Goal: Answer question/provide support

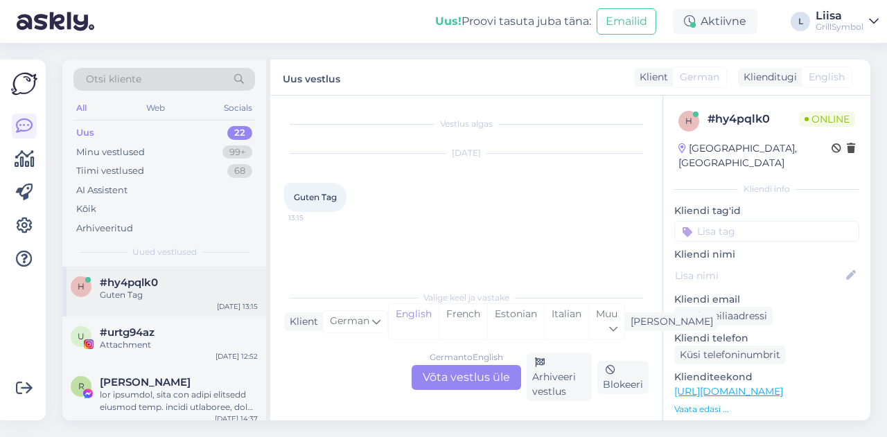
click at [150, 302] on div "h #hy4pqlk0 Guten Tag [DATE] 13:15" at bounding box center [164, 292] width 204 height 50
click at [468, 376] on div "German to English Võta vestlus üle" at bounding box center [467, 377] width 110 height 25
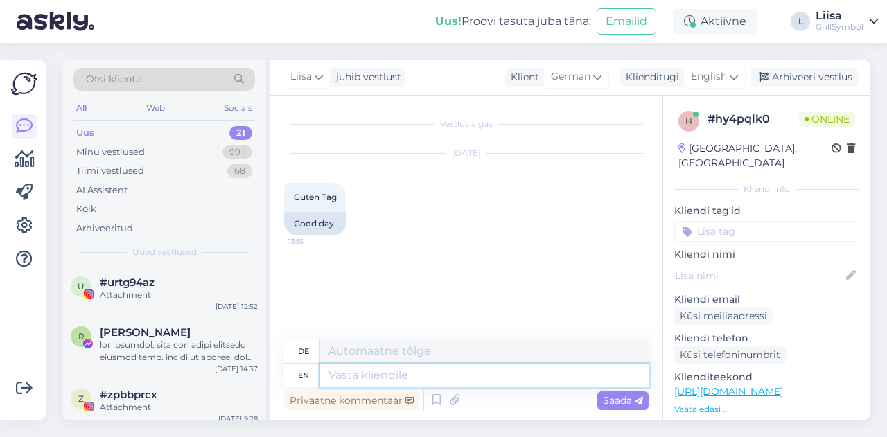
click at [377, 370] on textarea at bounding box center [484, 376] width 329 height 24
type textarea "G"
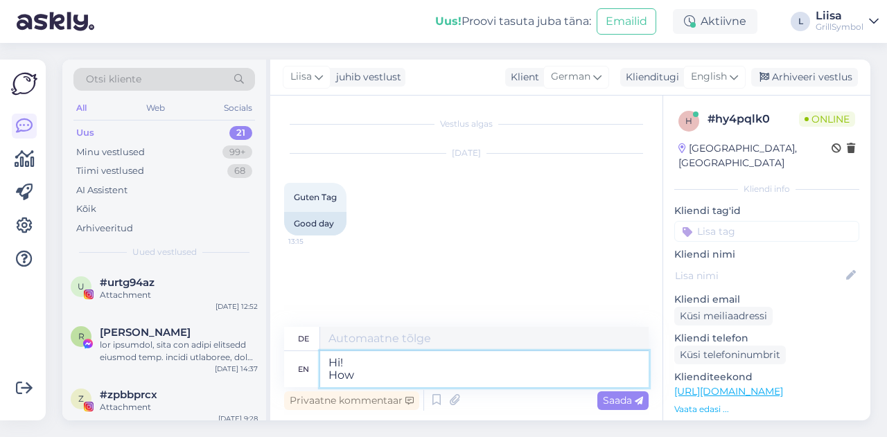
type textarea "Hi! How"
type textarea "Hallo! Wie"
type textarea "Hi! How can"
type textarea "Hallo! Wie kann"
type textarea "Hi! How can I"
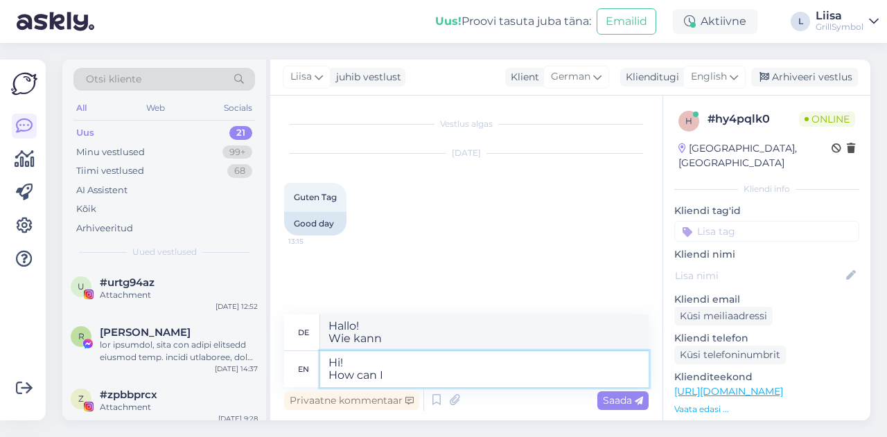
type textarea "Hallo! Wie kann ich"
type textarea "Hi! How can I help y"
type textarea "Hallo! Wie kann ich helfen"
type textarea "Hi! How can I help you="
type textarea "Hallo! Wie kann ich Ihnen helfen="
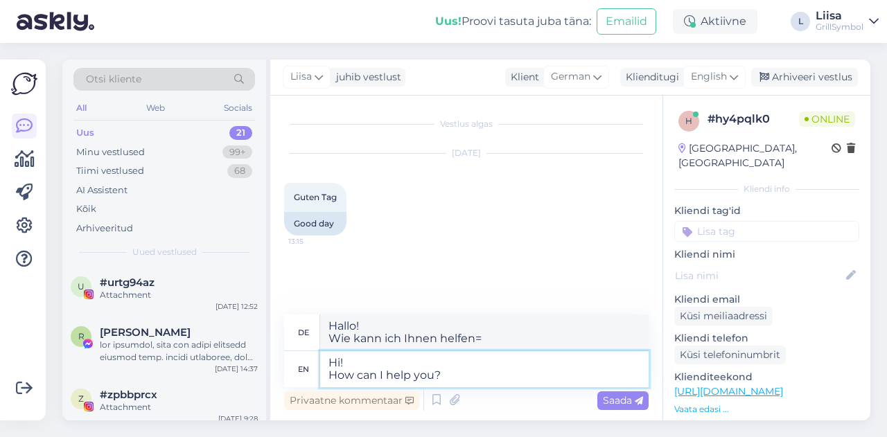
type textarea "Hi! How can I help you?"
type textarea "Hallo! Wie kann ich Ihnen helfen?"
type textarea "Hi! How can I help you? :)"
type textarea "Hallo! Wie kann ich dir helfen? :)"
type textarea "Hi! How can I help you? :)"
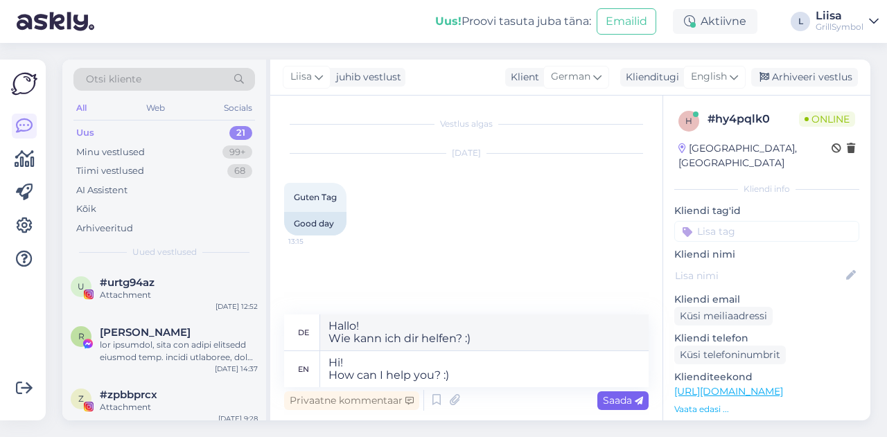
click at [602, 396] on div "Saada" at bounding box center [623, 401] width 51 height 19
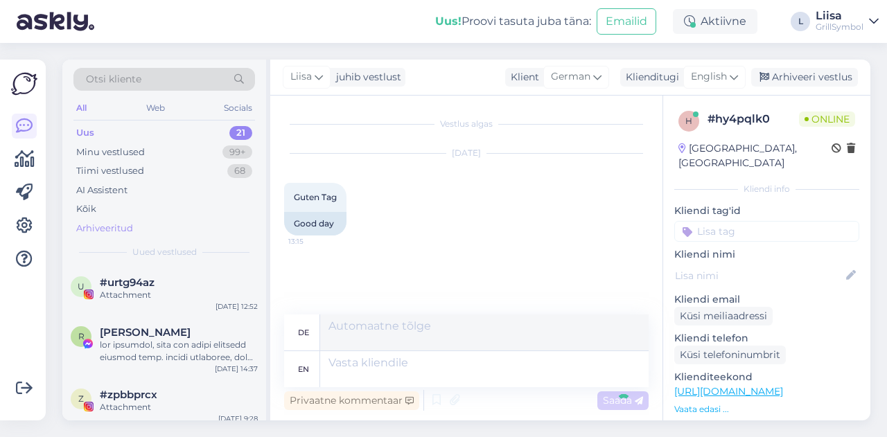
scroll to position [31, 0]
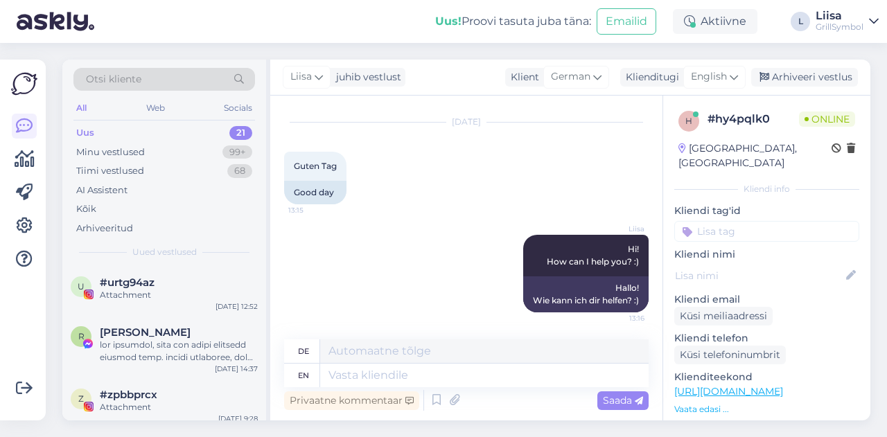
click at [94, 131] on div "Uus 21" at bounding box center [164, 132] width 182 height 19
click at [775, 385] on link "[URL][DOMAIN_NAME]" at bounding box center [729, 391] width 109 height 12
click at [376, 370] on textarea at bounding box center [484, 376] width 329 height 24
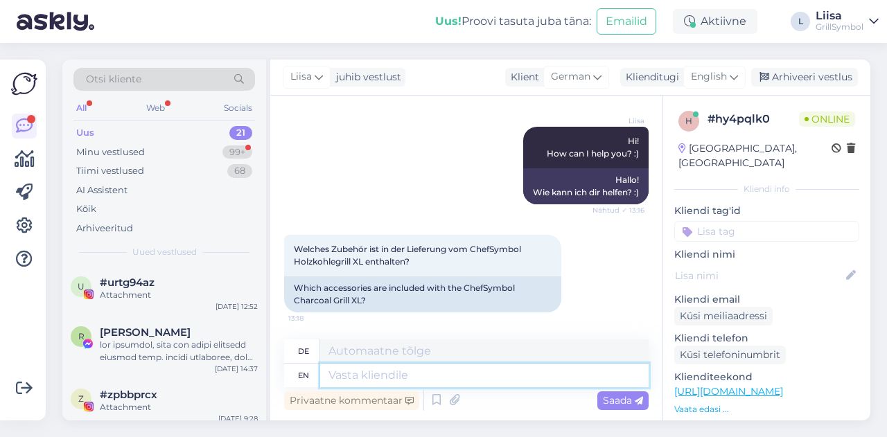
click at [396, 367] on textarea at bounding box center [484, 376] width 329 height 24
click at [783, 385] on link "[URL][DOMAIN_NAME]" at bounding box center [729, 391] width 109 height 12
click at [344, 387] on textarea at bounding box center [484, 376] width 329 height 24
type textarea "Komplektis o"
type textarea "Komplektis"
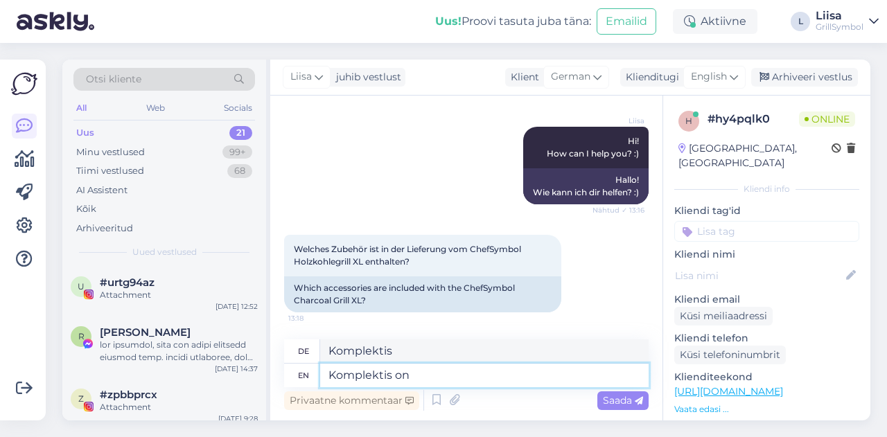
type textarea "Komplektis on"
type textarea "Komplektis on kak"
type textarea "Komplektis on kaks"
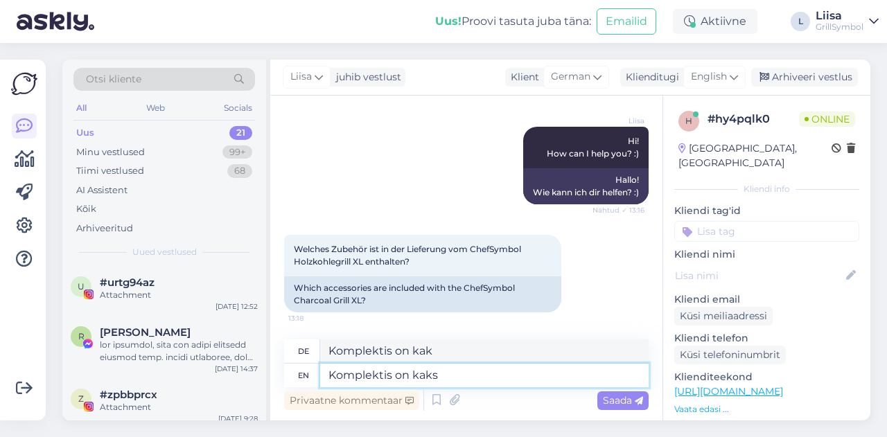
type textarea "Komplektis on kaks"
type textarea "Komplektis on kaks grillresti, mi"
type textarea "Komplektis auf kaks grillresti,"
type textarea "Komplektis on kaks grillresti, mis"
type textarea "Komplektis auf kaks grillresti, mis"
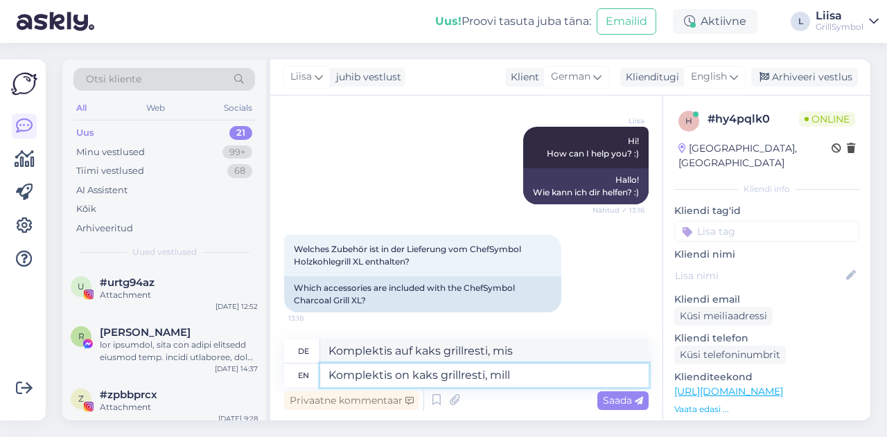
type textarea "Komplektis on kaks grillresti, mill"
type textarea "Komplektis auf [GEOGRAPHIC_DATA], Mühle"
type textarea "Komplektis on kaks grillresti, mille sa"
type textarea "Komplektis auf kaks grillresti, mille"
type textarea "Komplektis on kaks grillresti, mille saate s"
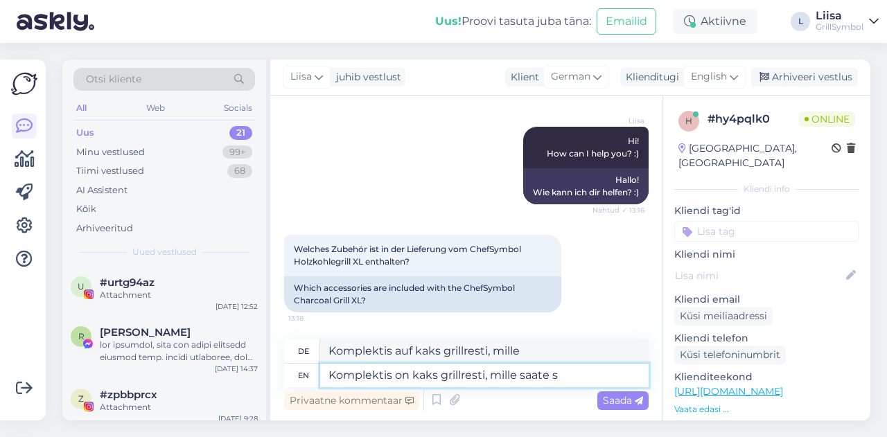
type textarea "Komplektis auf kaks grillresti, mille saate"
type textarea "Komplektis on kaks grillresti, mille saate ise val"
type textarea "Komplektis auf kaks grillresti, mille saate ise"
type textarea "Komplektis on kaks grillresti, mille saate ise valida. :"
type textarea "Komplektis auf kaks grillresti, Mille saate ise valida."
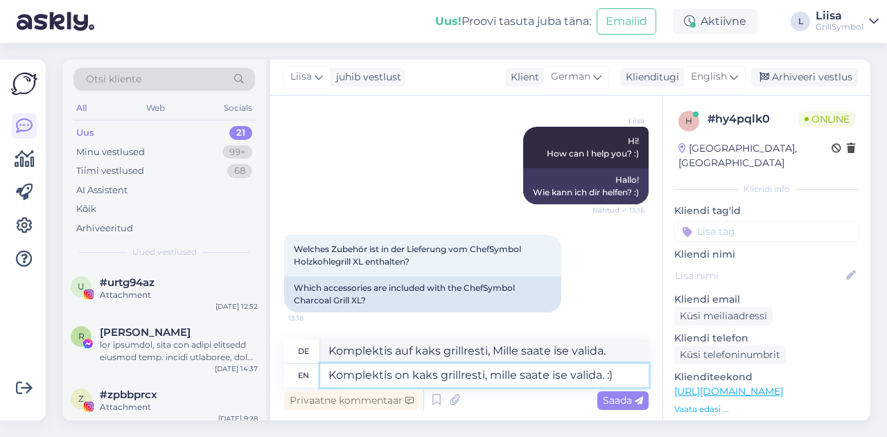
type textarea "Komplektis on kaks grillresti, mille saate ise valida. :)"
type textarea "Komplektis auf kaks grillresti, Mille saate ise valida. :) :)"
click at [570, 376] on textarea "Komplektis on kaks grillresti, mille saate ise valida. :)" at bounding box center [484, 376] width 329 height 24
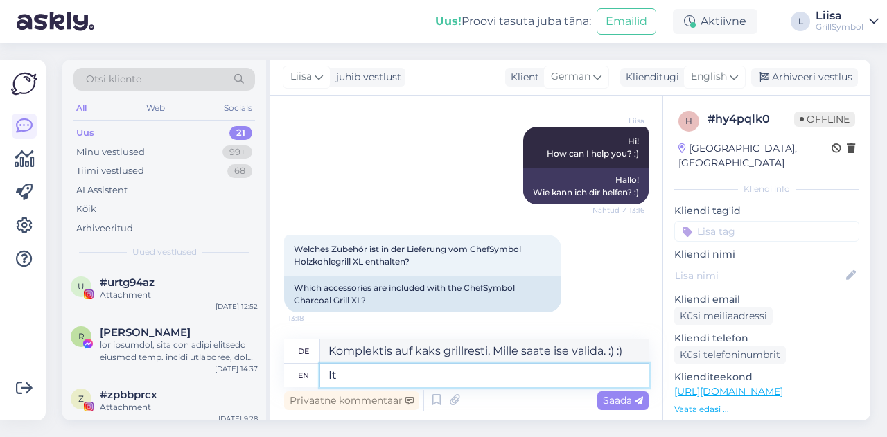
type textarea "It c"
type textarea "Es"
type textarea "It comes"
type textarea "Es kommt"
type textarea "It comes with t"
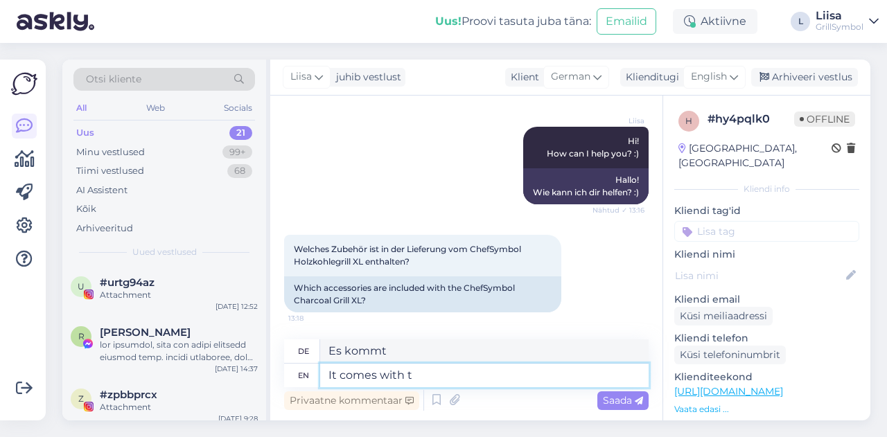
type textarea "Es kommt mit"
type textarea "It comes with two"
type textarea "Es kommt mit zwei"
type textarea "It comes with two grill gr"
type textarea "Es wird mit zwei Grills geliefert"
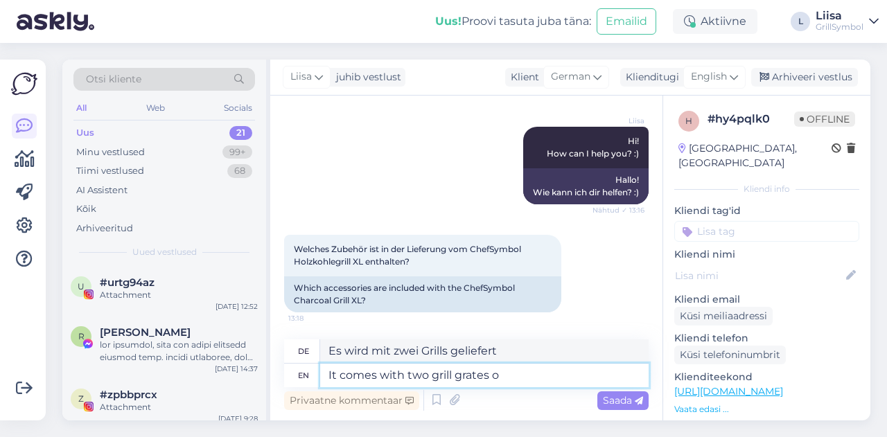
type textarea "It comes with two grill grates of"
type textarea "Es wird mit zwei Grillrosten geliefert"
type textarea "It comes with two grill grates of"
type textarea "Es kommt mit zwei Grillrosten von"
type textarea "It comes with two grill grates of your ch"
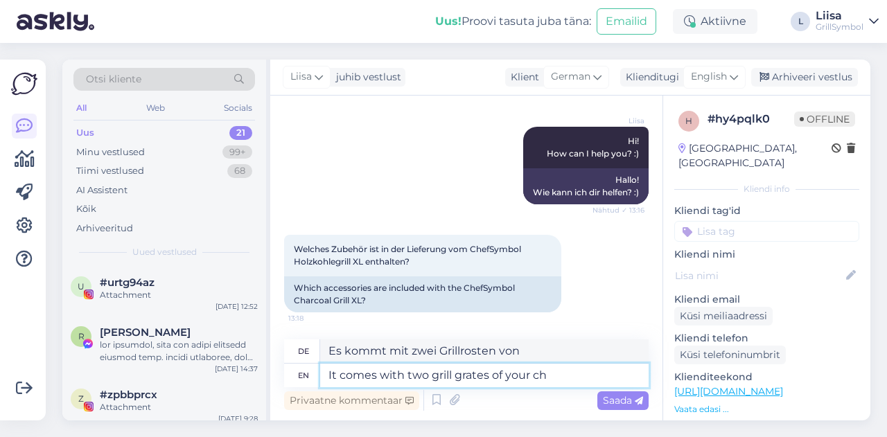
type textarea "Es kommt mit zwei Grillrosten Ihrer"
type textarea "It comes with two grill grates of your choosing. :"
type textarea "Es wird mit zwei Grillrosten Ihrer [PERSON_NAME] geliefert."
type textarea "It comes with two grill grates of your choosing. :)"
type textarea "Es werden zwei Grillroste Ihrer [PERSON_NAME] mitgeliefert. :)"
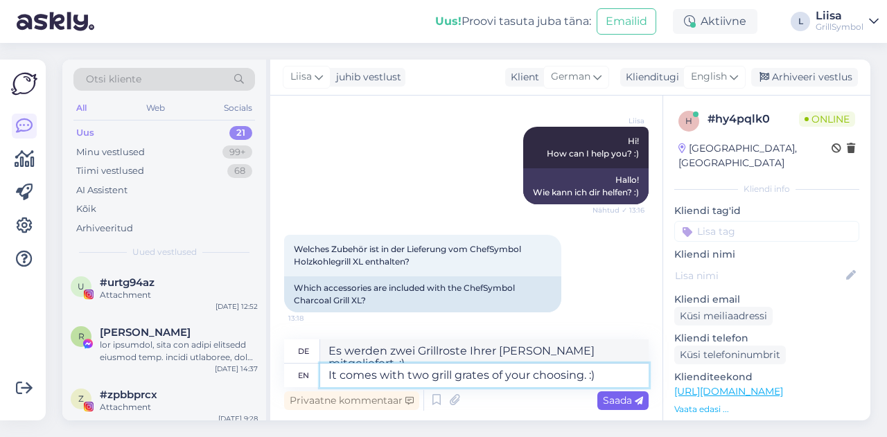
type textarea "It comes with two grill grates of your choosing. :)"
click at [621, 400] on span "Saada" at bounding box center [623, 400] width 40 height 12
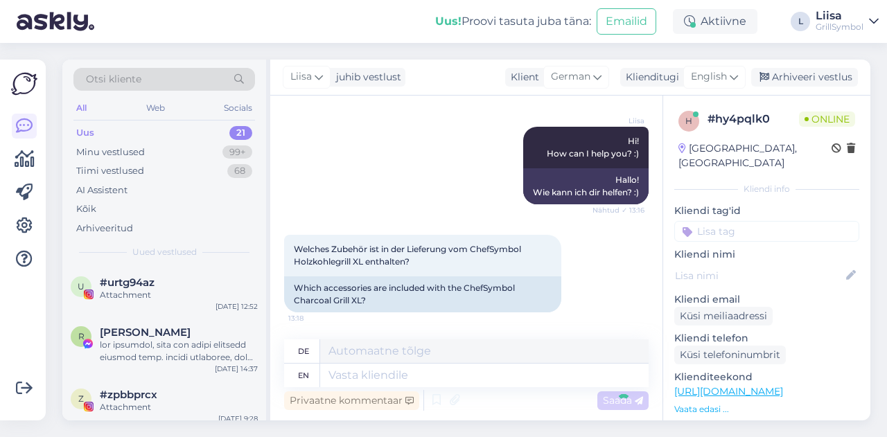
scroll to position [223, 0]
